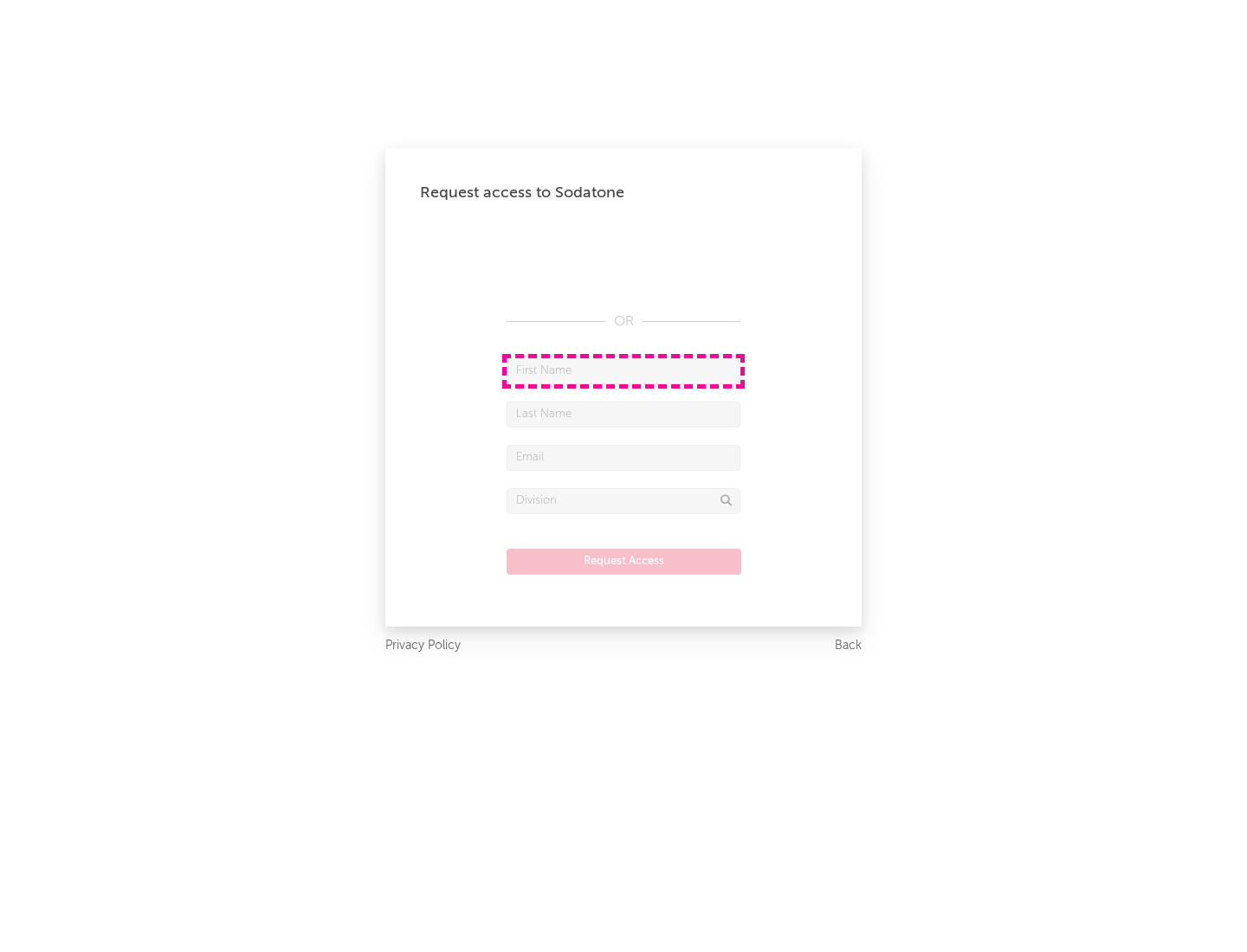
click at [624, 370] on input "text" at bounding box center [624, 372] width 234 height 26
type input "[PERSON_NAME]"
click at [624, 414] on input "text" at bounding box center [624, 415] width 234 height 26
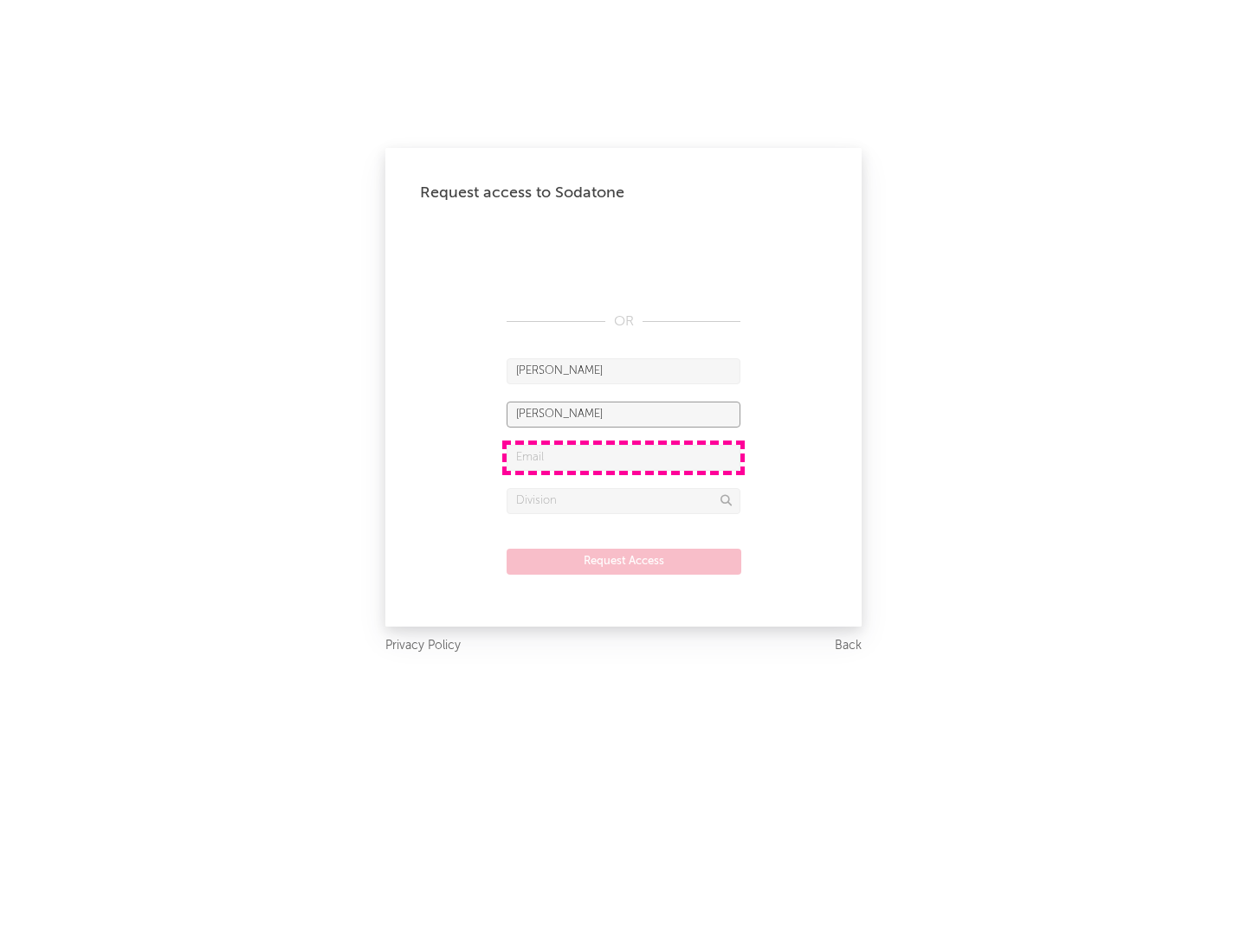
type input "[PERSON_NAME]"
click at [624, 457] on input "text" at bounding box center [624, 458] width 234 height 26
type input "[EMAIL_ADDRESS][DOMAIN_NAME]"
click at [624, 500] on input "text" at bounding box center [624, 501] width 234 height 26
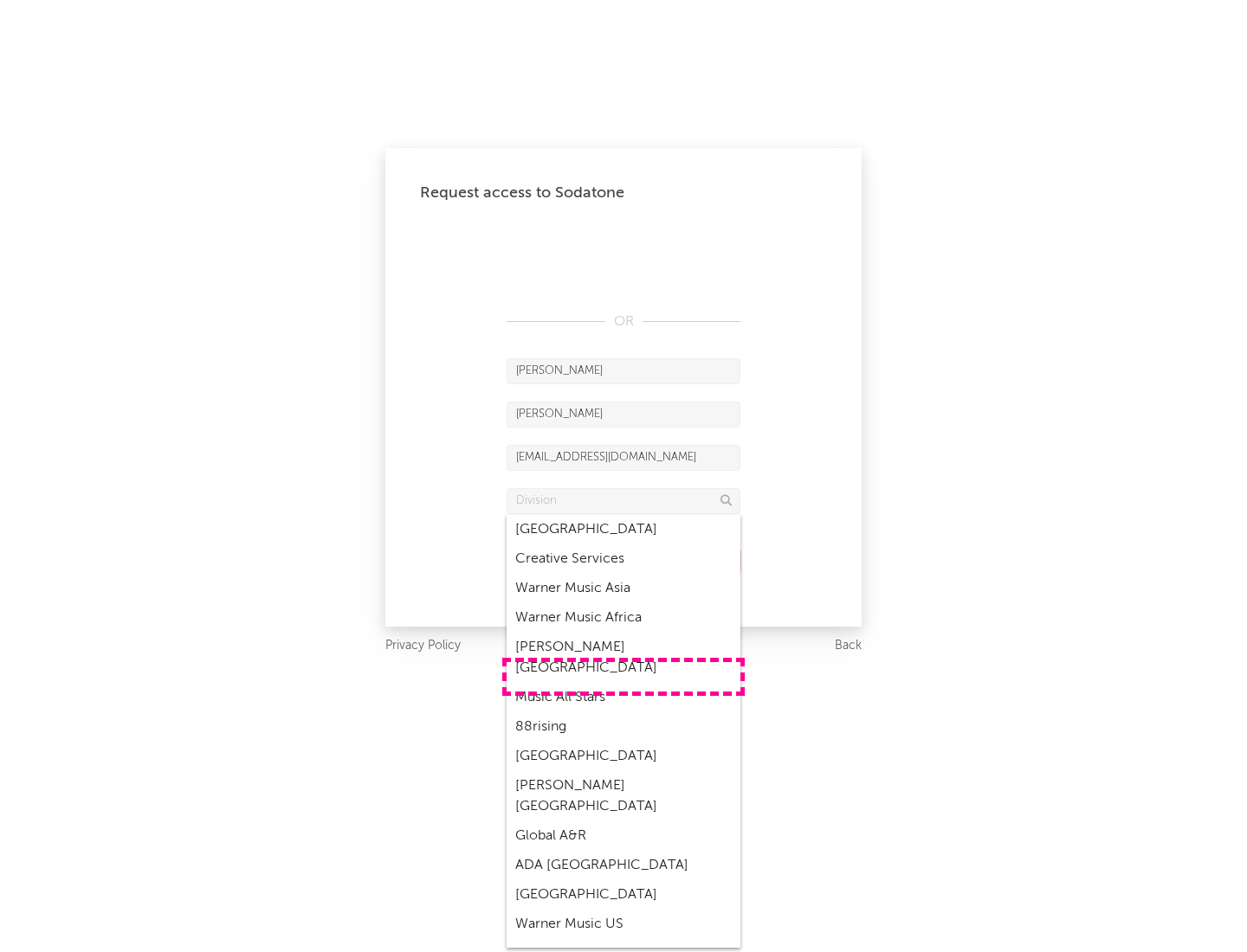
click at [624, 683] on div "Music All Stars" at bounding box center [624, 697] width 234 height 29
type input "Music All Stars"
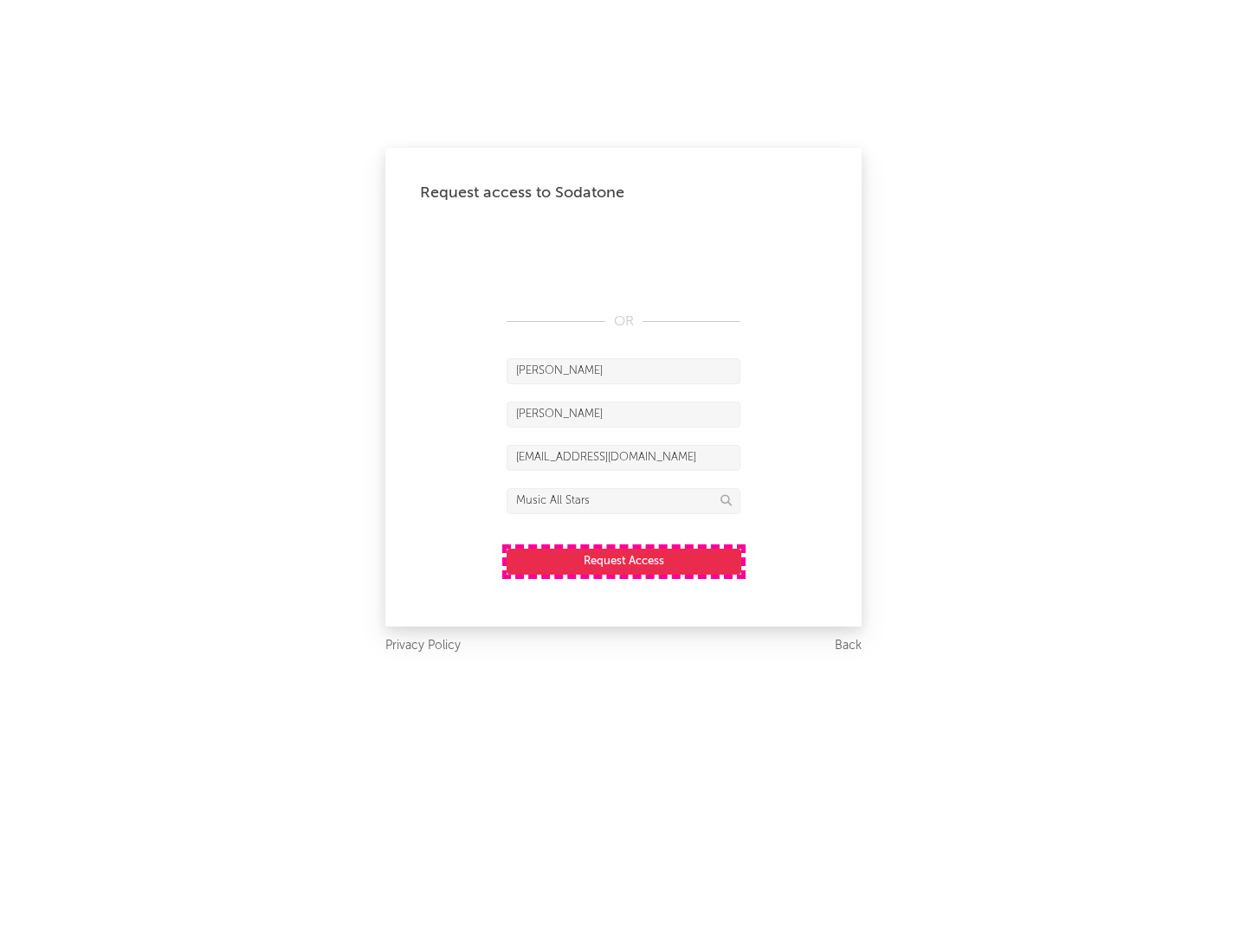
click at [624, 561] on button "Request Access" at bounding box center [624, 562] width 235 height 26
